Goal: Task Accomplishment & Management: Manage account settings

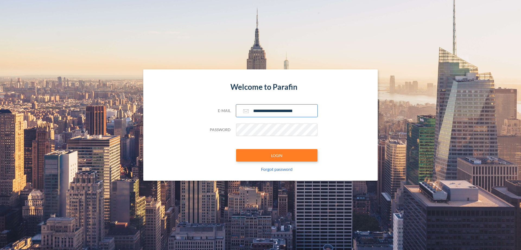
type input "**********"
click at [277, 155] on button "LOGIN" at bounding box center [276, 155] width 81 height 12
